Goal: Information Seeking & Learning: Learn about a topic

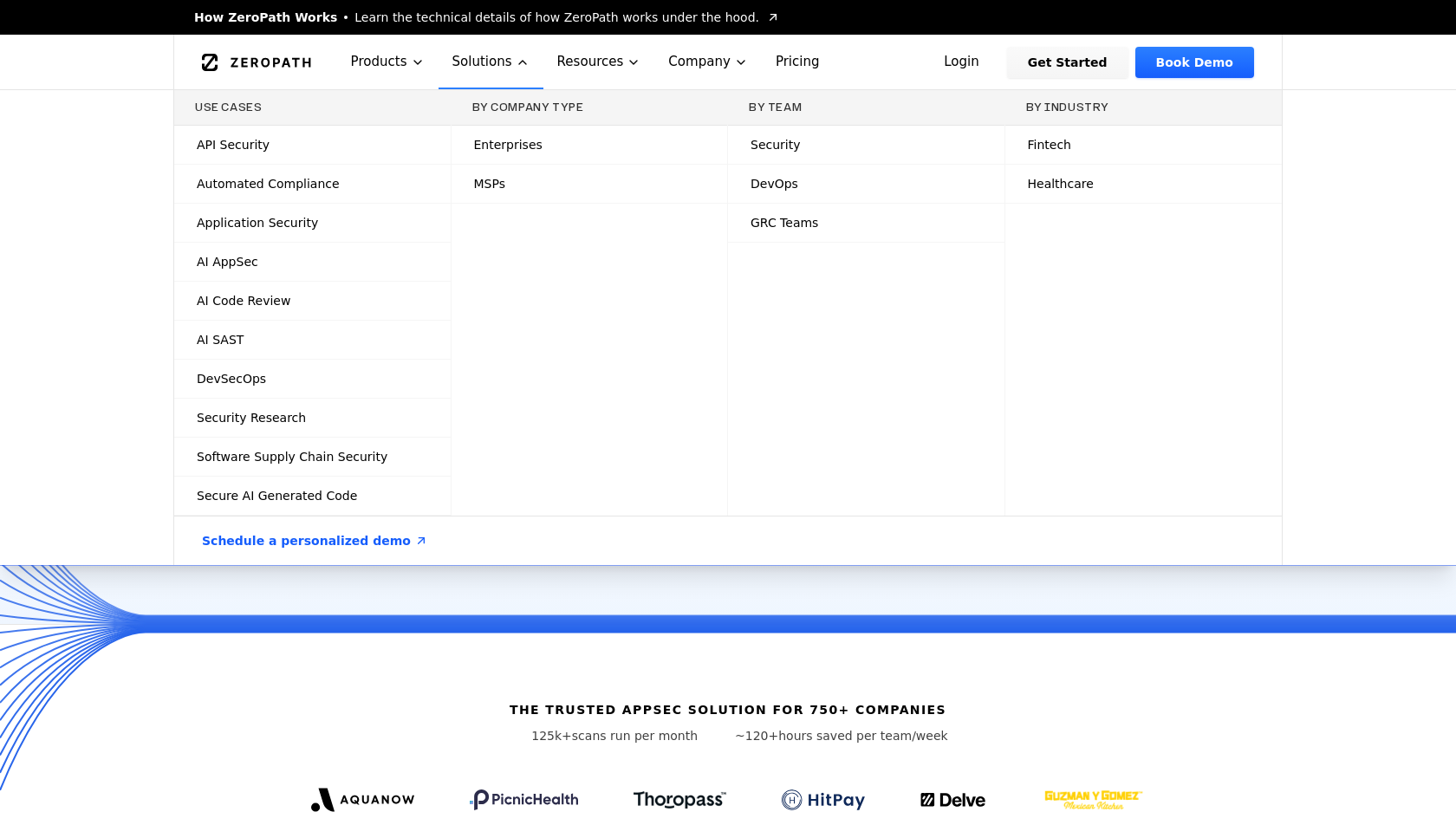
click at [351, 330] on link "AI SAST" at bounding box center [312, 340] width 276 height 38
click at [354, 305] on link "AI Code Review" at bounding box center [312, 301] width 276 height 38
click at [348, 264] on link "AI AppSec" at bounding box center [312, 262] width 276 height 38
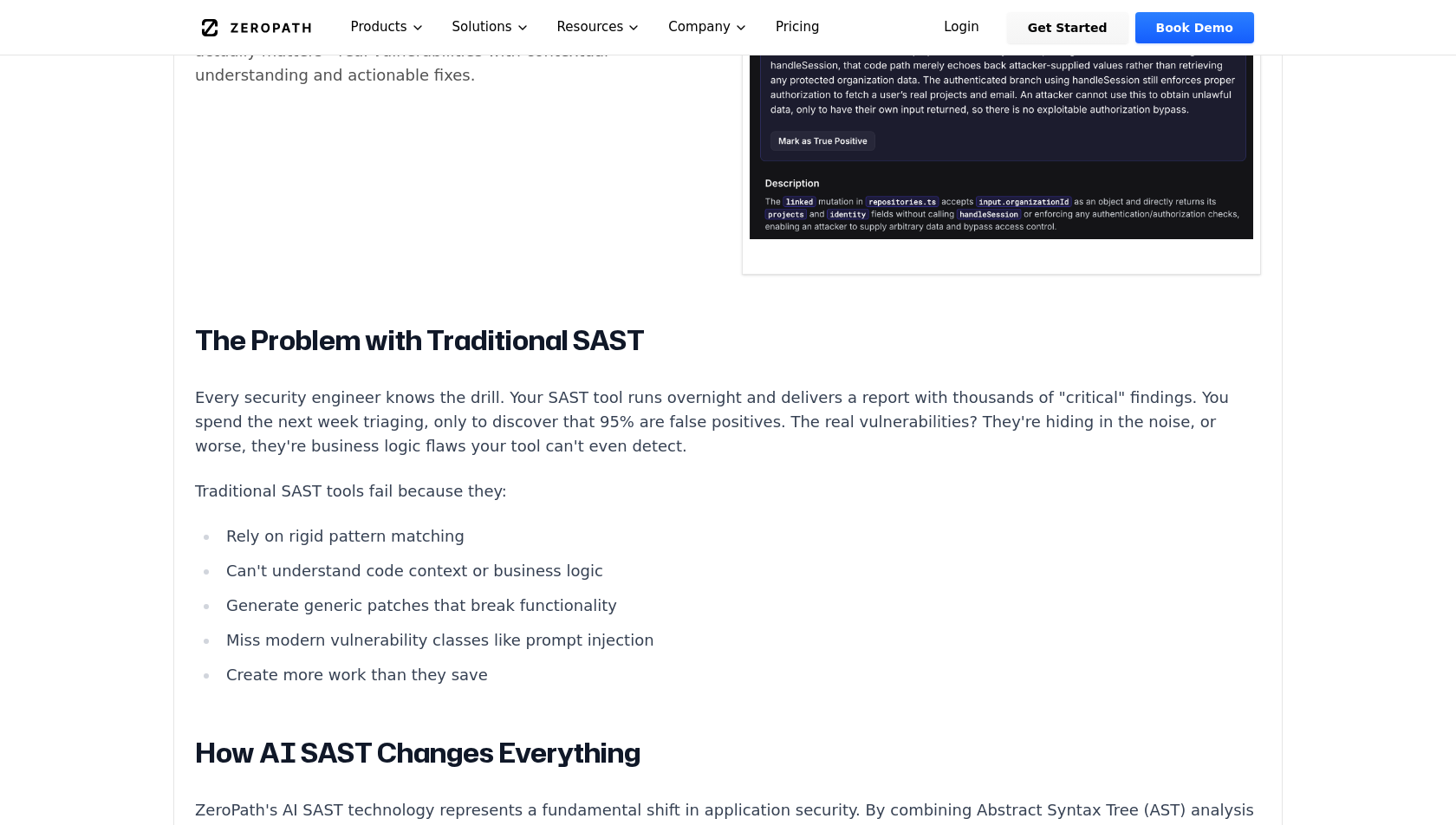
scroll to position [1267, 0]
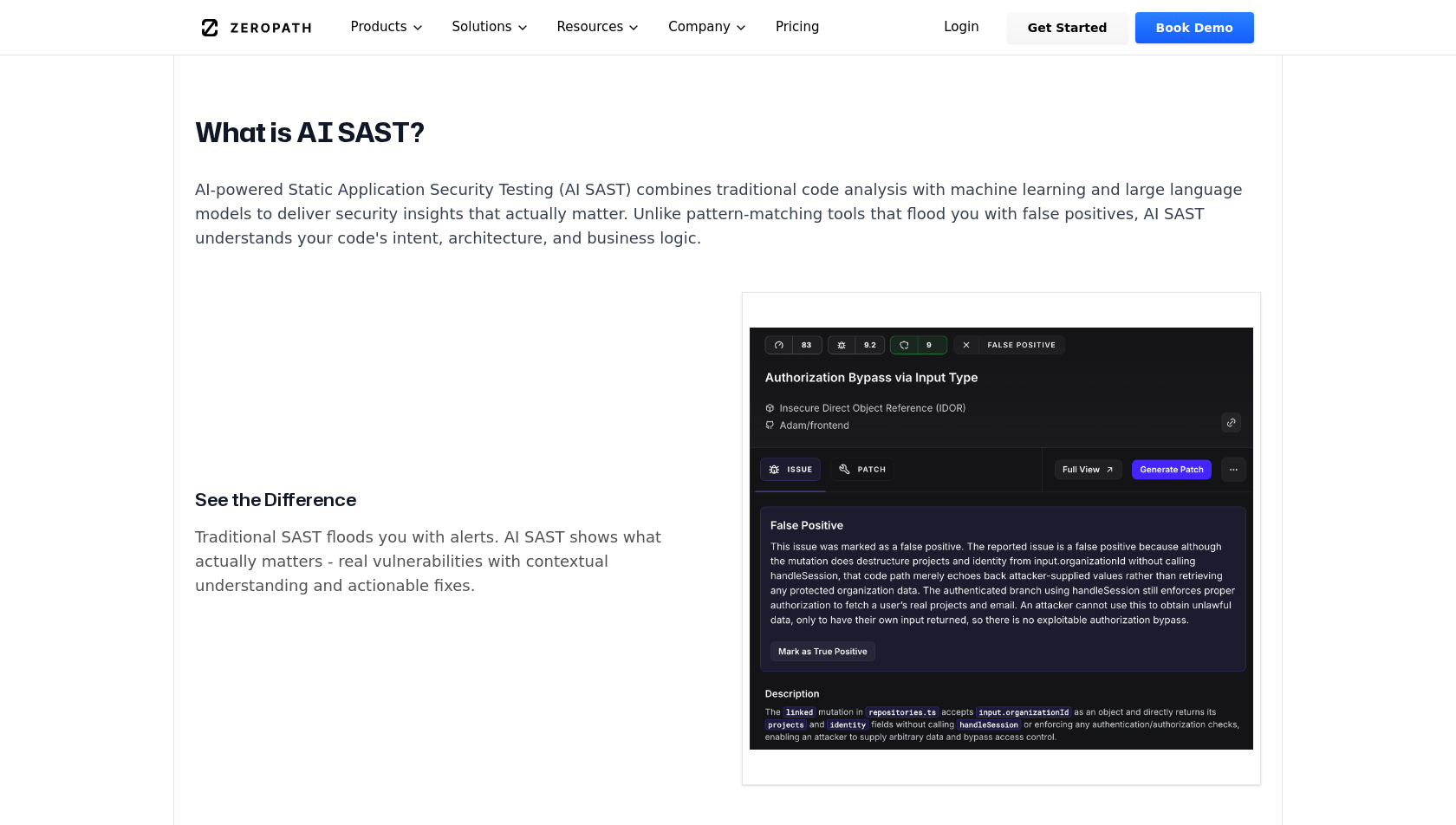
scroll to position [686, 0]
